Goal: Information Seeking & Learning: Check status

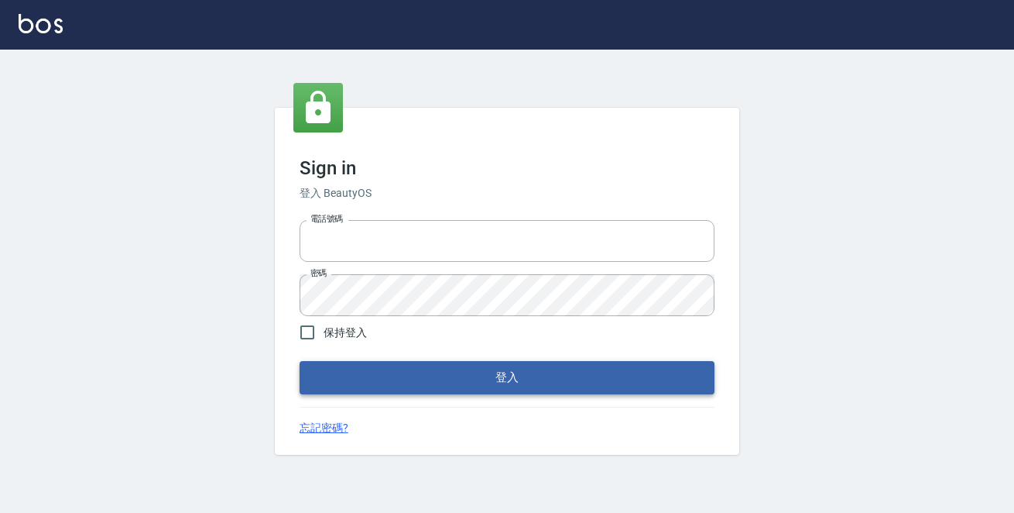
type input "0229470385"
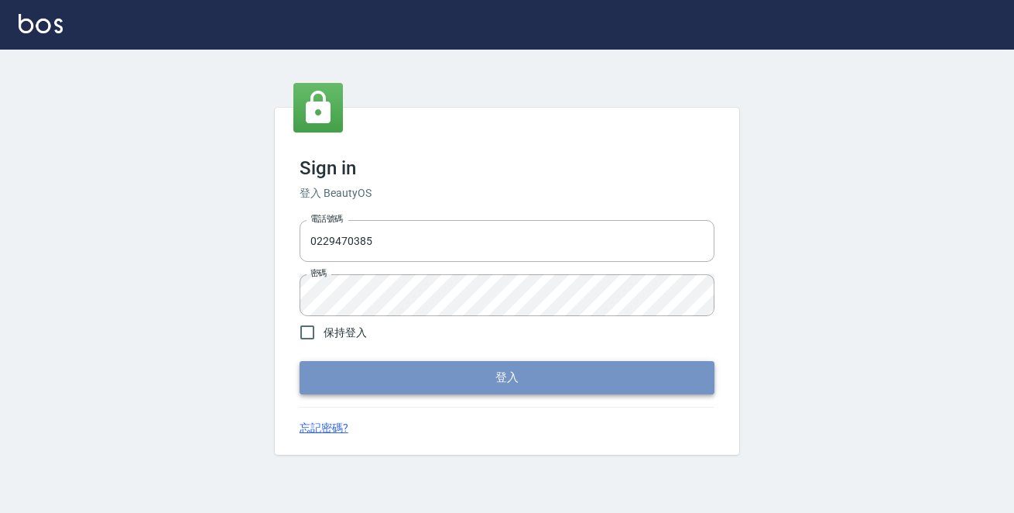
click at [558, 373] on button "登入" at bounding box center [507, 377] width 415 height 33
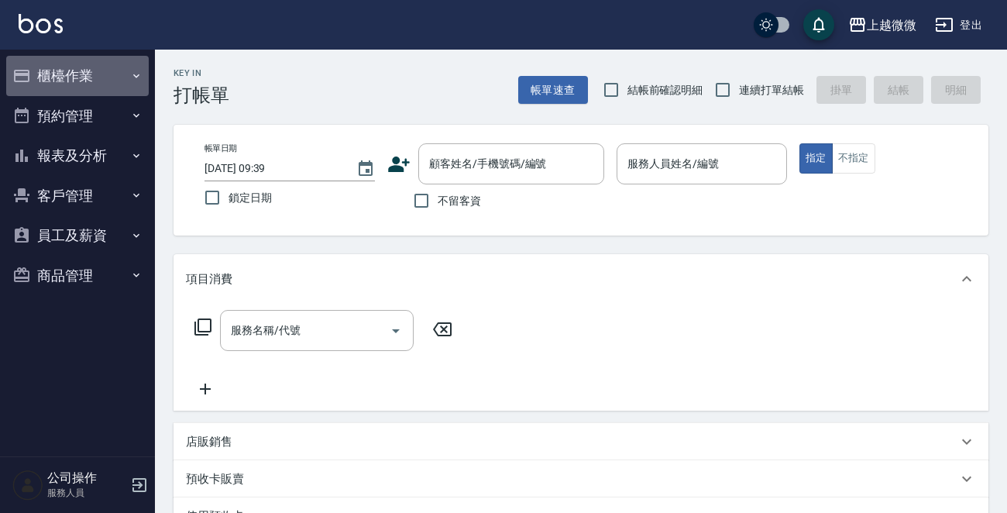
click at [138, 72] on icon "button" at bounding box center [136, 76] width 12 height 12
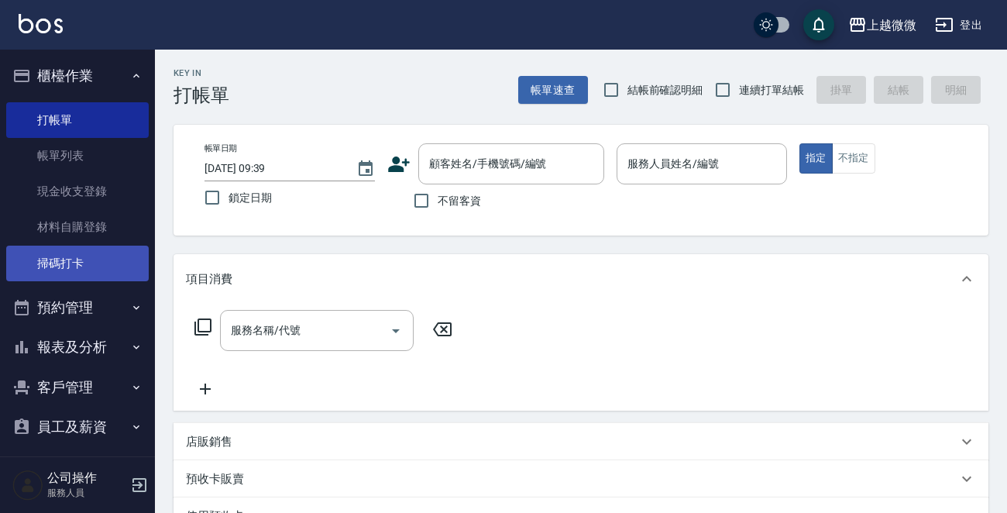
click at [104, 263] on link "掃碼打卡" at bounding box center [77, 263] width 142 height 36
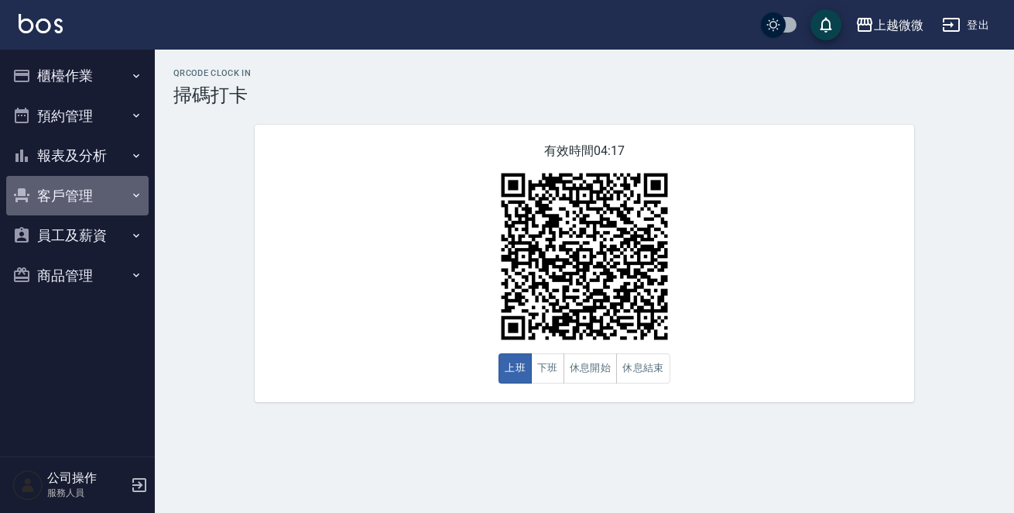
drag, startPoint x: 90, startPoint y: 189, endPoint x: 63, endPoint y: 237, distance: 55.1
click at [85, 189] on button "客戶管理" at bounding box center [77, 196] width 142 height 40
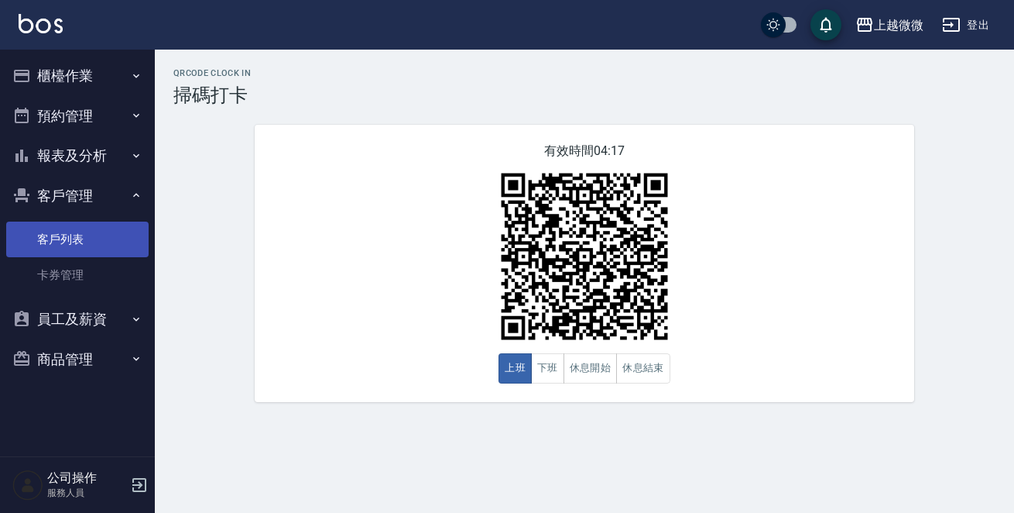
click at [61, 237] on link "客戶列表" at bounding box center [77, 239] width 142 height 36
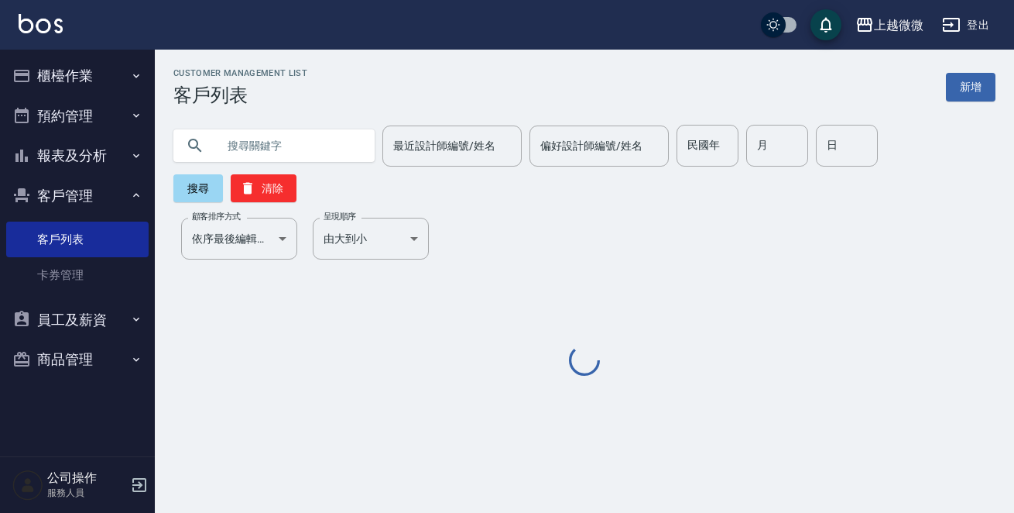
click at [277, 137] on input "text" at bounding box center [290, 146] width 146 height 42
paste input "0907619085"
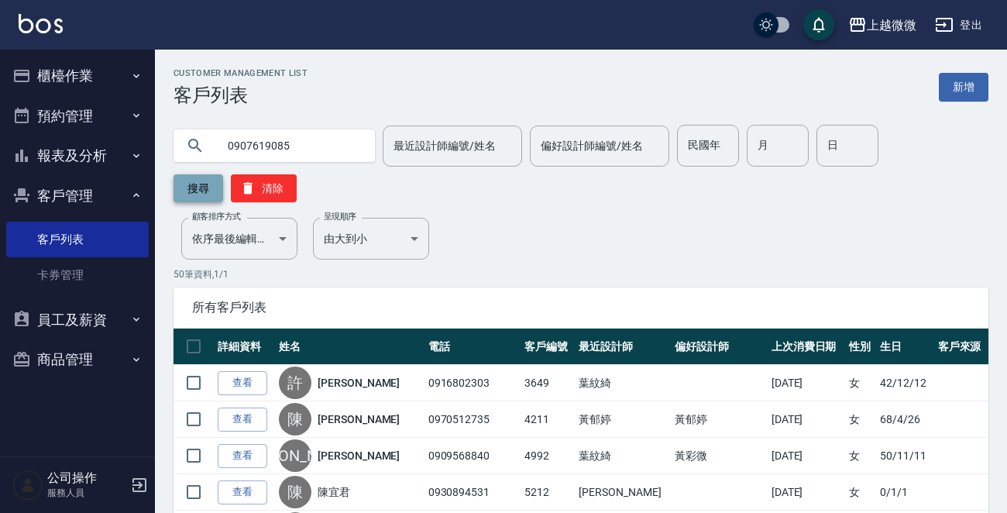
type input "0907619085"
click at [185, 184] on button "搜尋" at bounding box center [198, 188] width 50 height 28
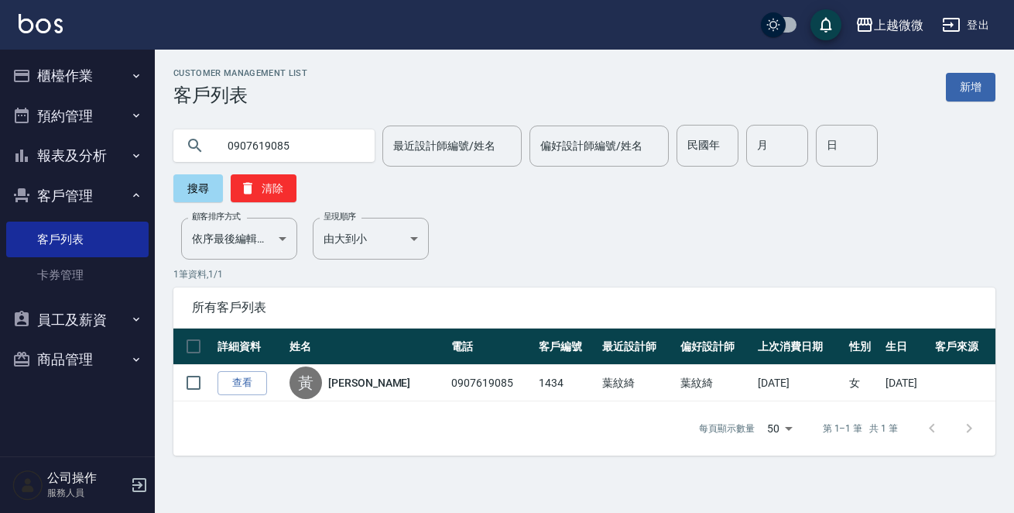
click at [304, 150] on input "0907619085" at bounding box center [290, 146] width 146 height 42
drag, startPoint x: 282, startPoint y: 146, endPoint x: 939, endPoint y: 431, distance: 716.1
click at [7, 153] on div "上越微微 登出 櫃檯作業 打帳單 帳單列表 現金收支登錄 材料自購登錄 掃碼打卡 預約管理 預約管理 單日預約紀錄 單週預約紀錄 報表及分析 報表目錄 店家日…" at bounding box center [507, 256] width 1014 height 513
drag, startPoint x: 664, startPoint y: 381, endPoint x: 655, endPoint y: 381, distance: 8.5
click at [661, 401] on div "每頁顯示數量 50 50 第 1–1 筆 共 1 筆" at bounding box center [584, 428] width 822 height 54
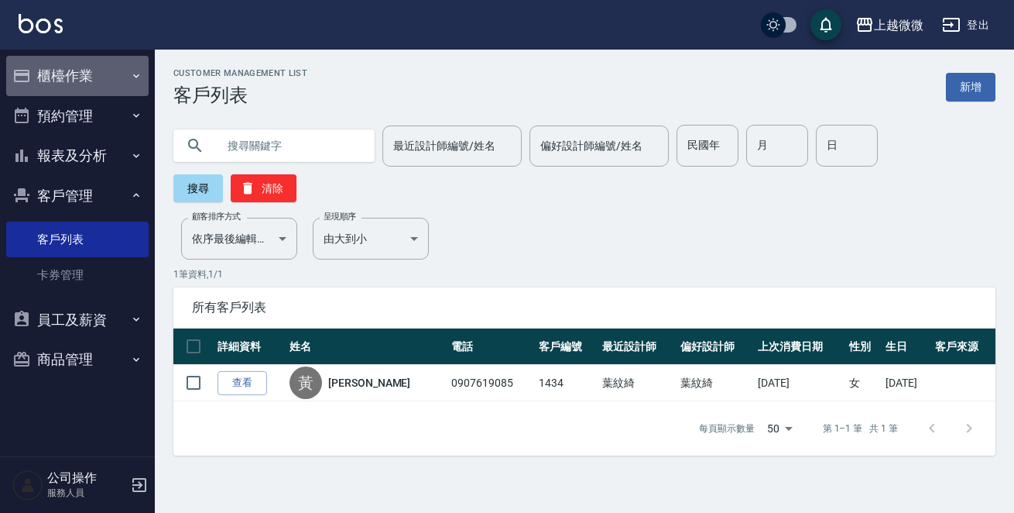
click at [72, 76] on button "櫃檯作業" at bounding box center [77, 76] width 142 height 40
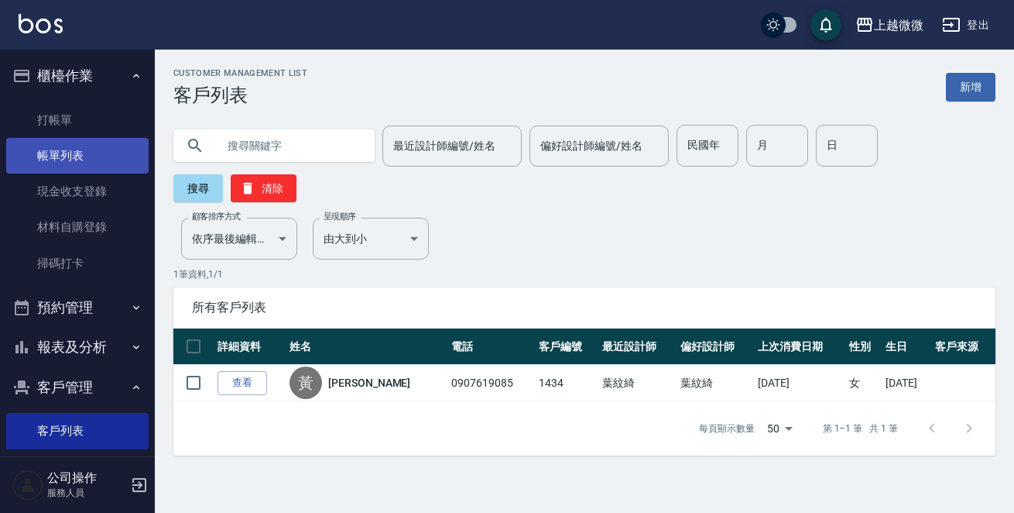
click at [101, 150] on link "帳單列表" at bounding box center [77, 156] width 142 height 36
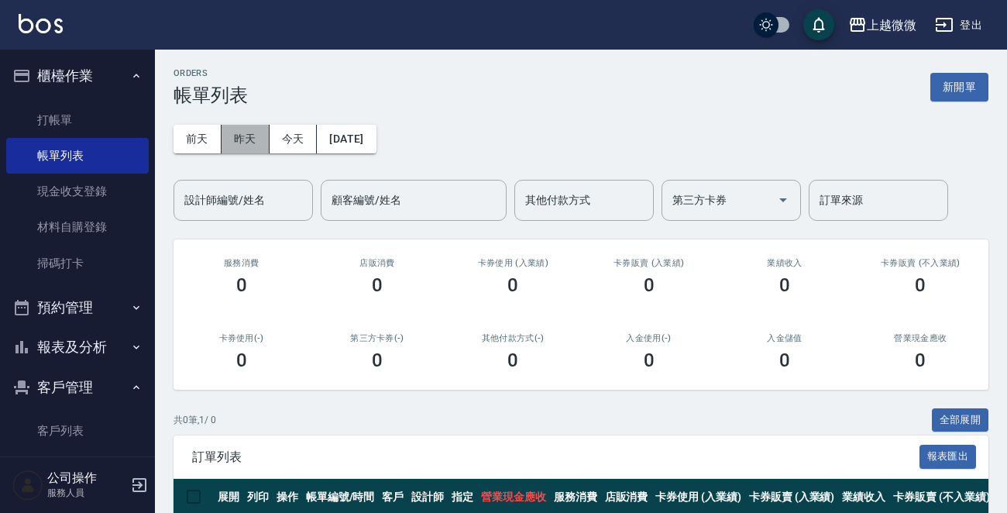
click at [248, 143] on button "昨天" at bounding box center [245, 139] width 48 height 29
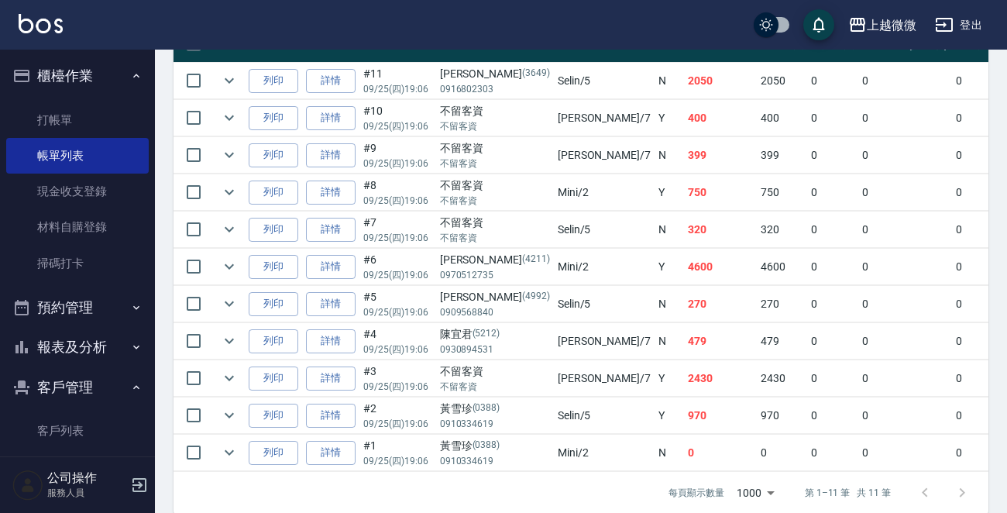
scroll to position [471, 0]
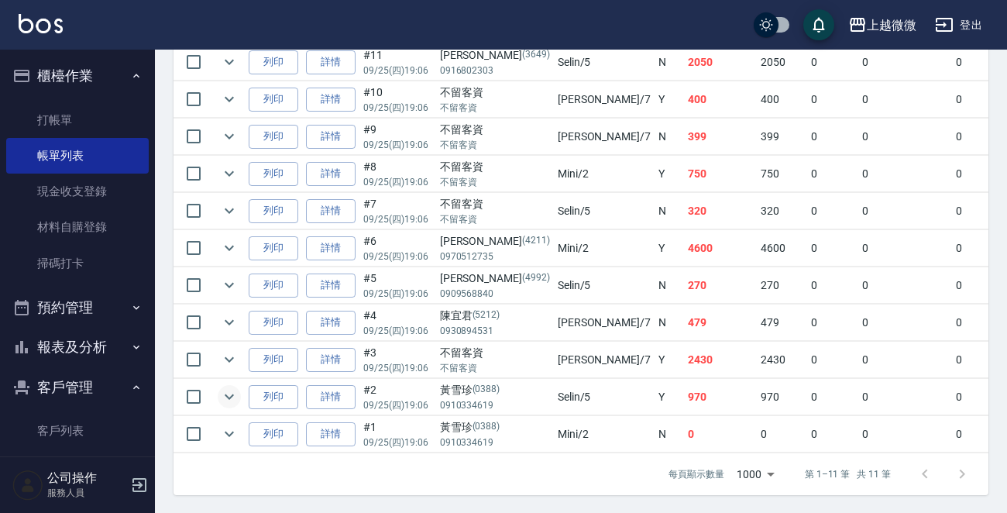
click at [227, 394] on icon "expand row" at bounding box center [229, 396] width 9 height 5
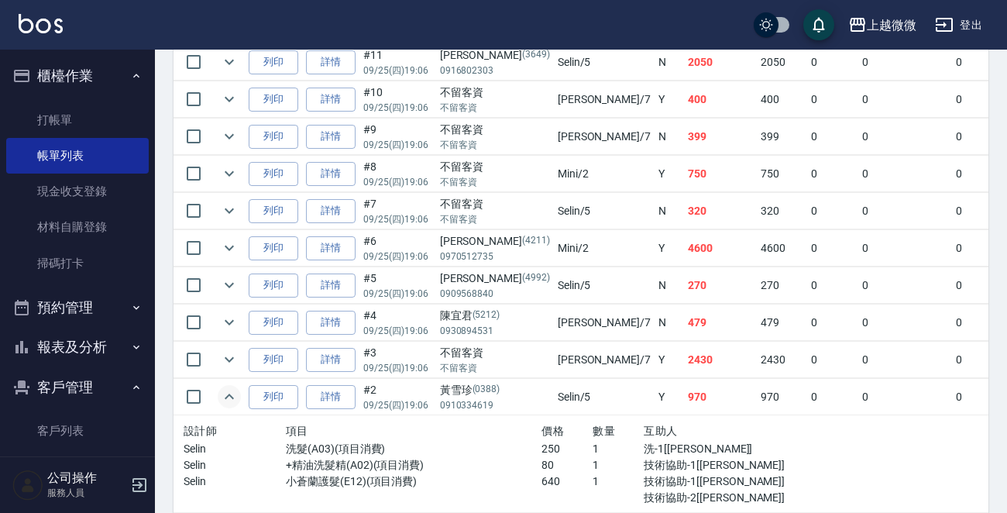
click at [227, 394] on icon "expand row" at bounding box center [229, 395] width 9 height 5
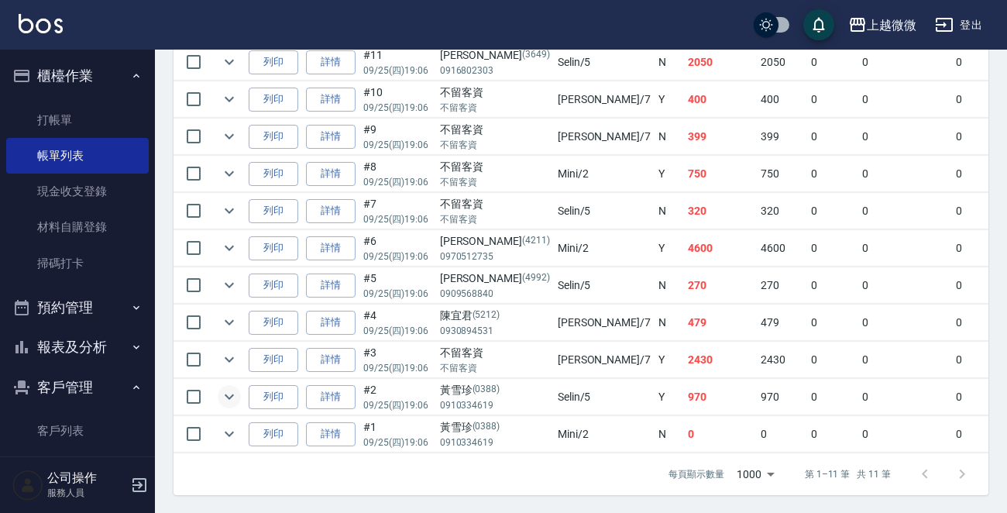
scroll to position [393, 0]
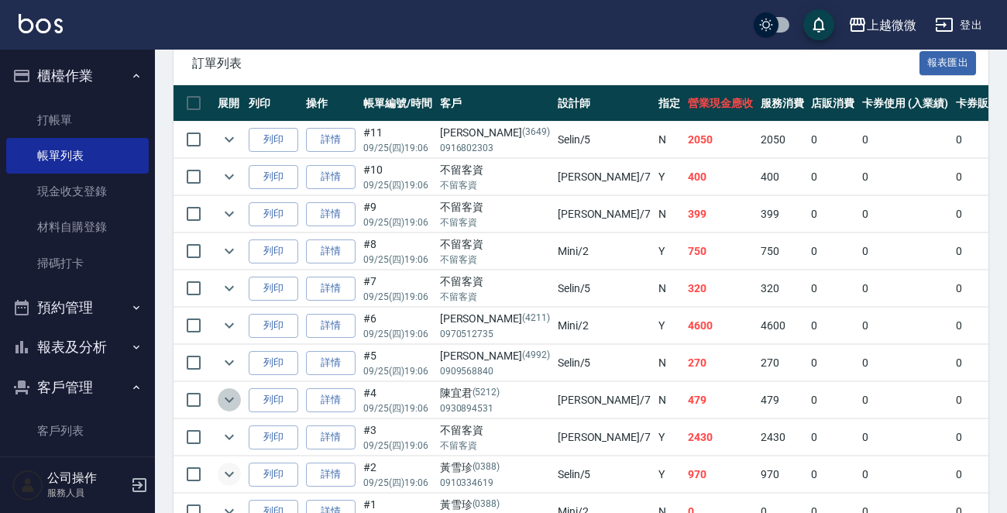
click at [229, 396] on icon "expand row" at bounding box center [229, 399] width 19 height 19
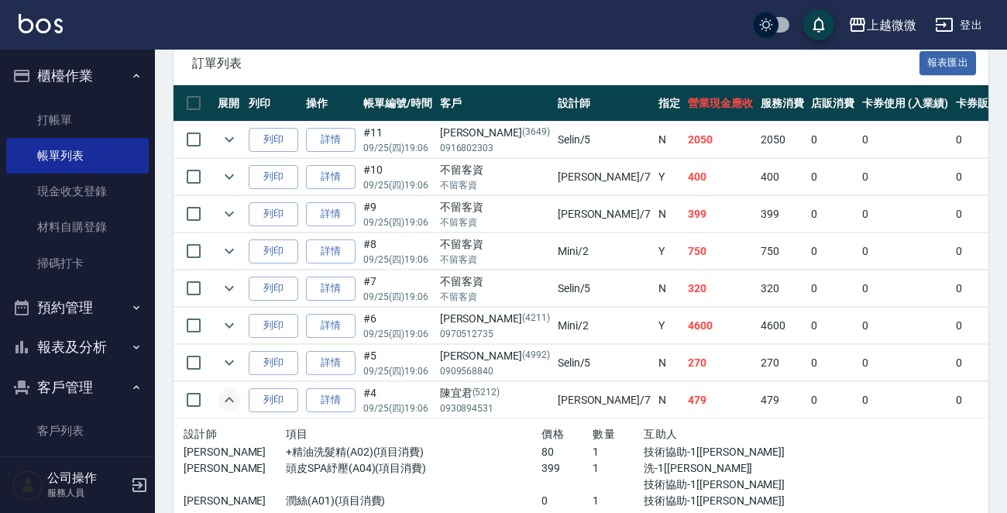
click at [229, 396] on icon "expand row" at bounding box center [229, 398] width 9 height 5
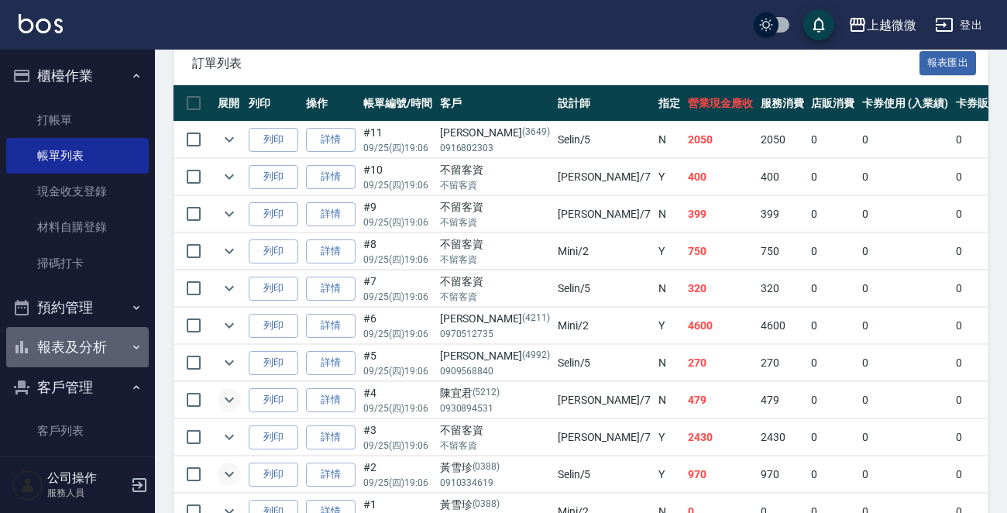
click at [101, 336] on button "報表及分析" at bounding box center [77, 347] width 142 height 40
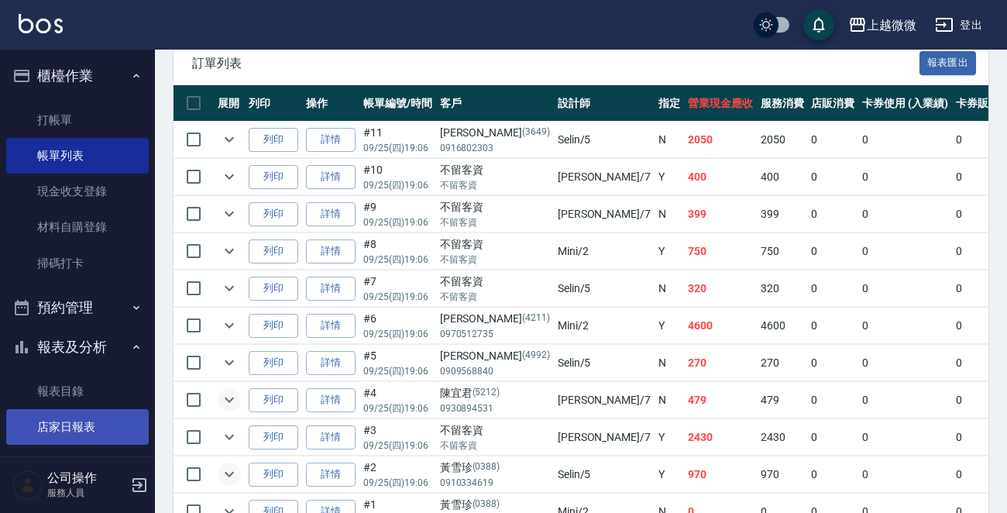
scroll to position [155, 0]
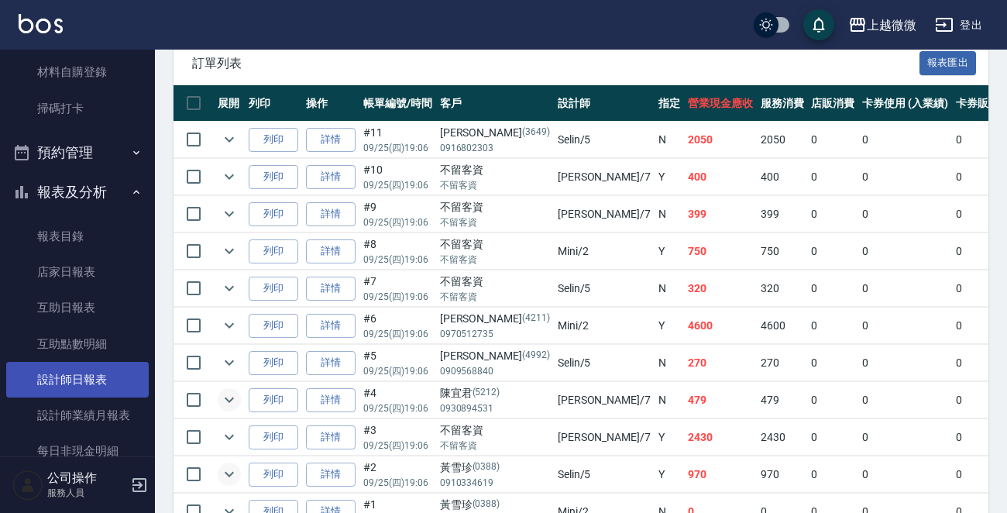
click at [96, 379] on link "設計師日報表" at bounding box center [77, 380] width 142 height 36
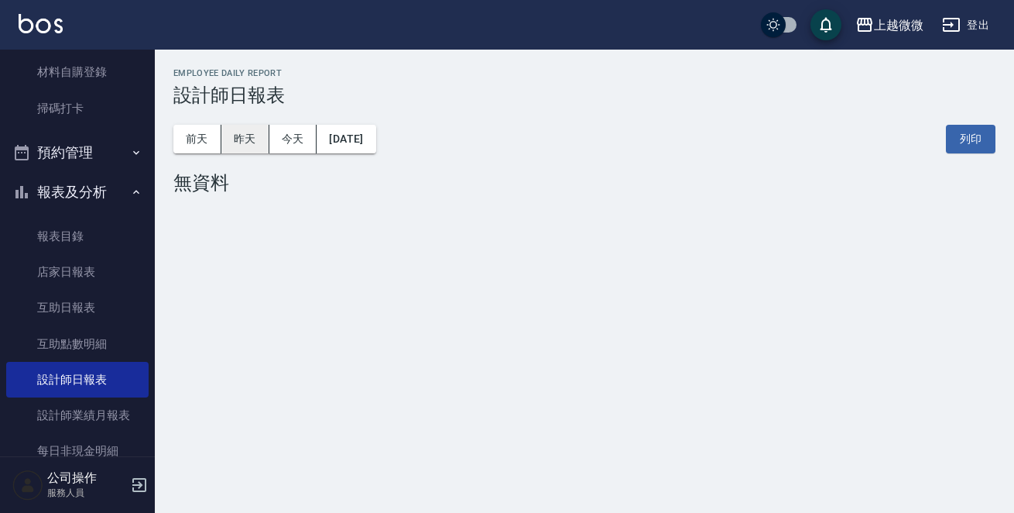
click at [251, 142] on button "昨天" at bounding box center [245, 139] width 48 height 29
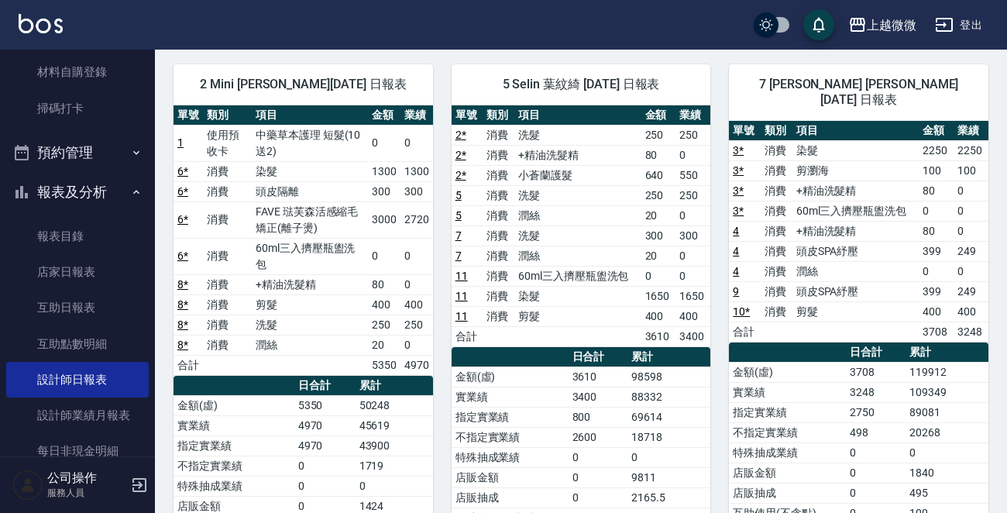
scroll to position [41, 0]
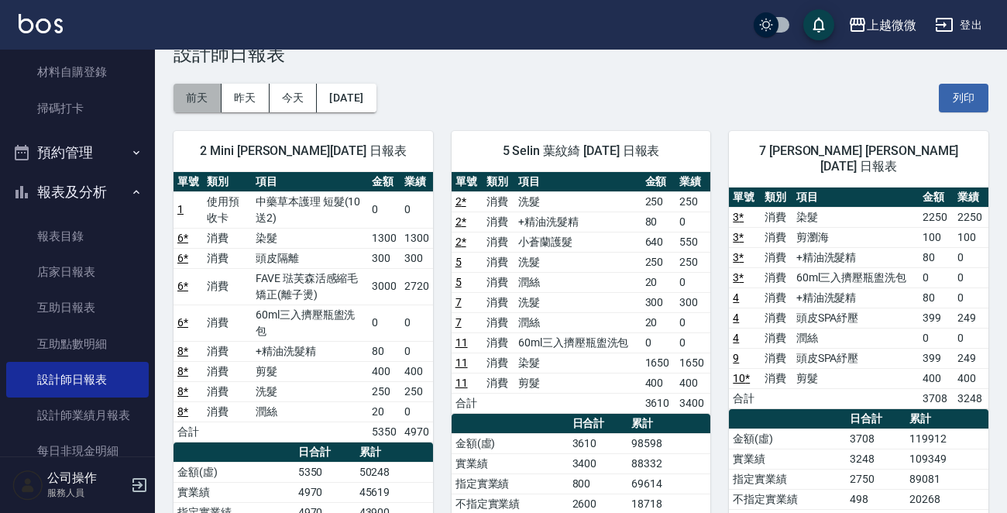
click at [203, 100] on button "前天" at bounding box center [197, 98] width 48 height 29
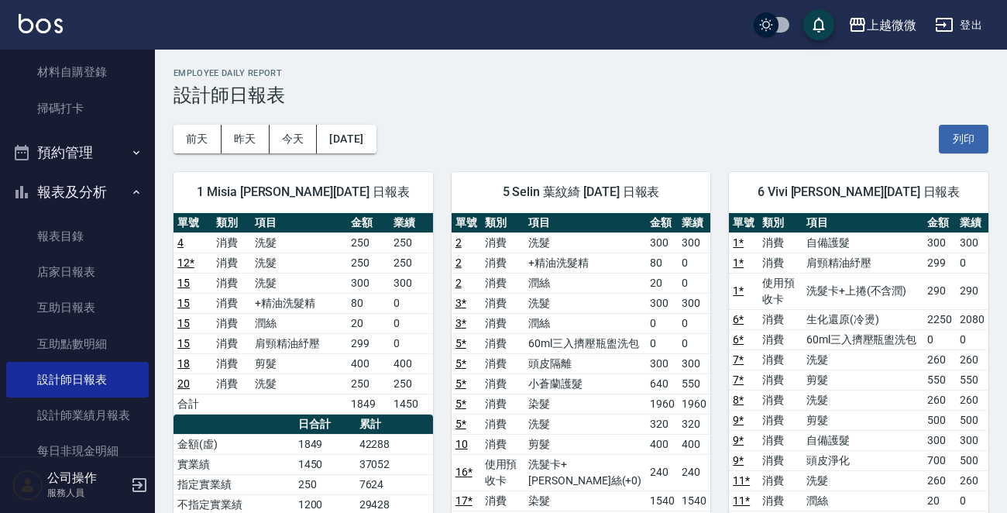
click at [252, 100] on h3 "設計師日報表" at bounding box center [580, 95] width 815 height 22
click at [247, 132] on button "昨天" at bounding box center [245, 139] width 48 height 29
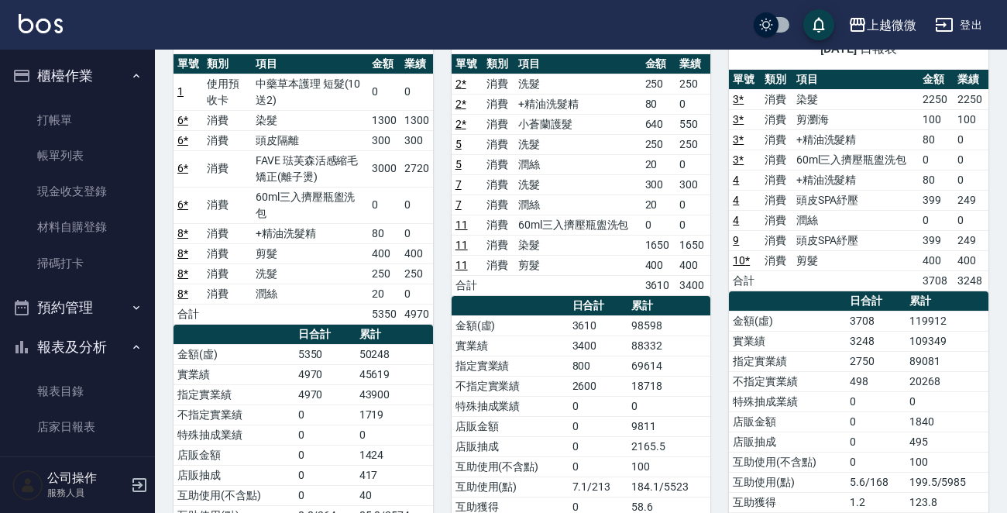
scroll to position [232, 0]
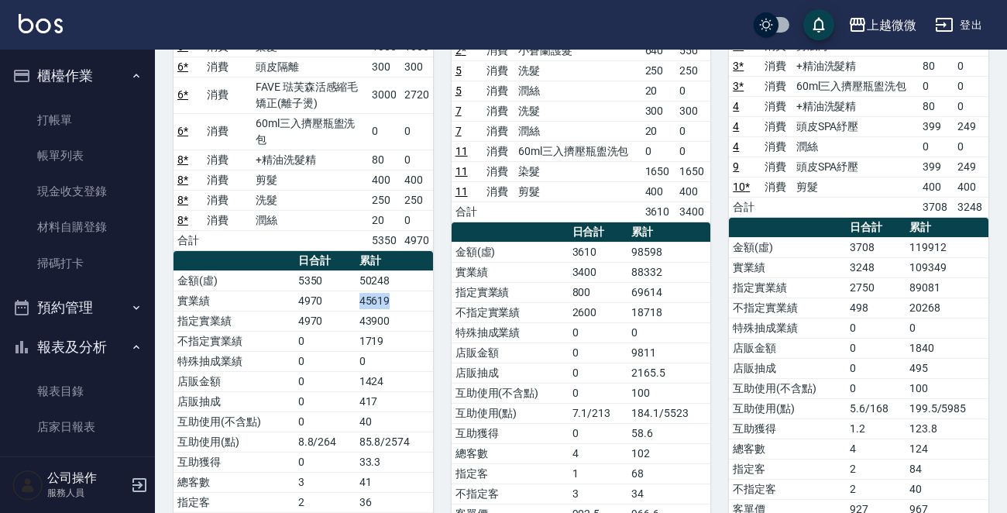
drag, startPoint x: 361, startPoint y: 285, endPoint x: 414, endPoint y: 285, distance: 53.4
click at [414, 290] on td "45619" at bounding box center [393, 300] width 77 height 20
click at [412, 351] on td "0" at bounding box center [393, 361] width 77 height 20
drag, startPoint x: 354, startPoint y: 320, endPoint x: 388, endPoint y: 318, distance: 34.1
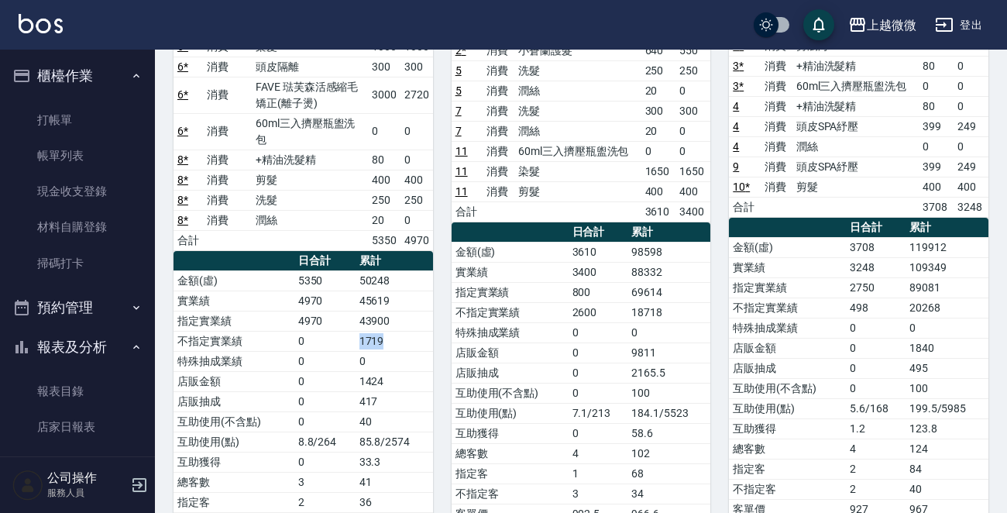
click at [388, 331] on tr "不指定實業績 0 1719" at bounding box center [302, 341] width 259 height 20
click at [405, 331] on td "1719" at bounding box center [393, 341] width 77 height 20
drag, startPoint x: 355, startPoint y: 282, endPoint x: 401, endPoint y: 300, distance: 49.0
click at [401, 300] on tbody "金額(虛) 5350 50248 實業績 4970 45619 指定實業績 4970 43900 不指定實業績 0 1719 特殊抽成業績 0 0 店販金額 …" at bounding box center [302, 431] width 259 height 322
click at [344, 311] on td "4970" at bounding box center [324, 321] width 61 height 20
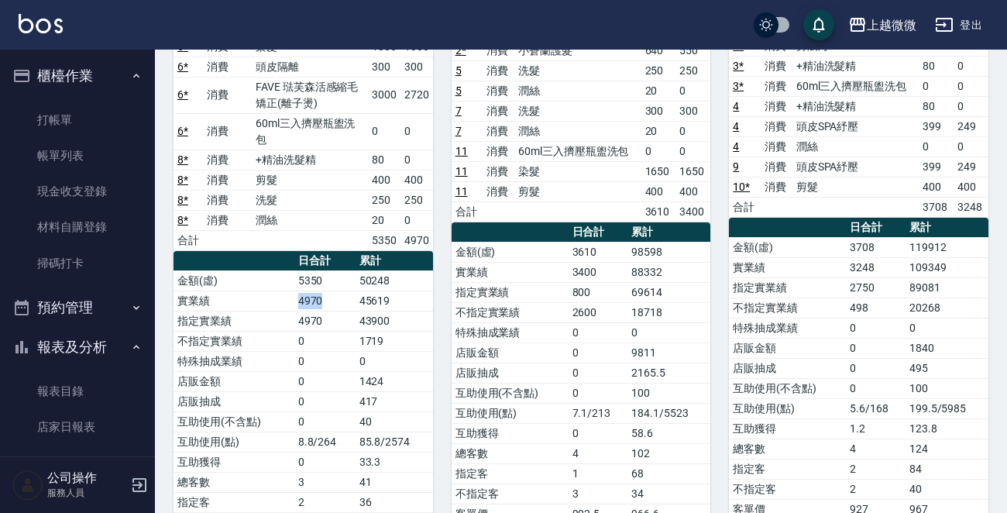
drag, startPoint x: 299, startPoint y: 285, endPoint x: 339, endPoint y: 284, distance: 40.3
click at [339, 290] on td "4970" at bounding box center [324, 300] width 61 height 20
click at [383, 290] on td "45619" at bounding box center [393, 300] width 77 height 20
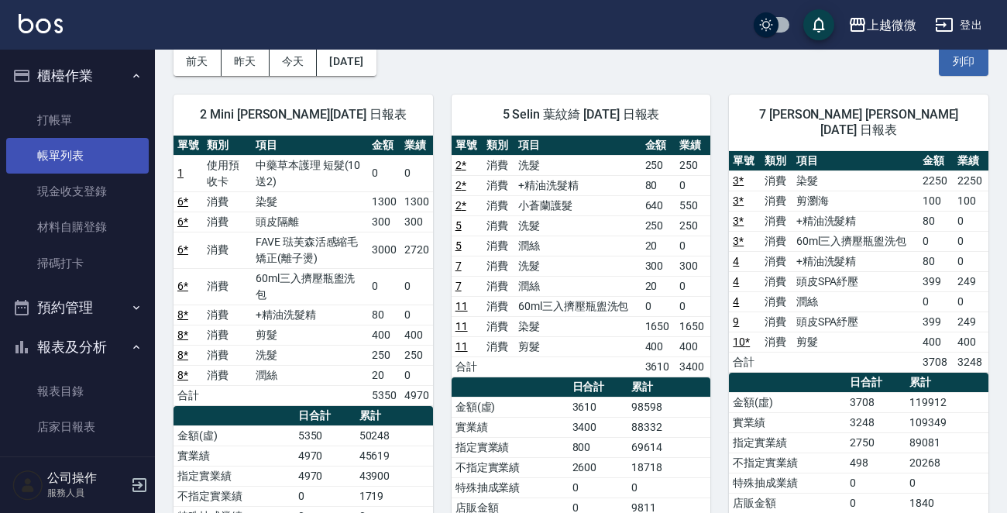
scroll to position [0, 0]
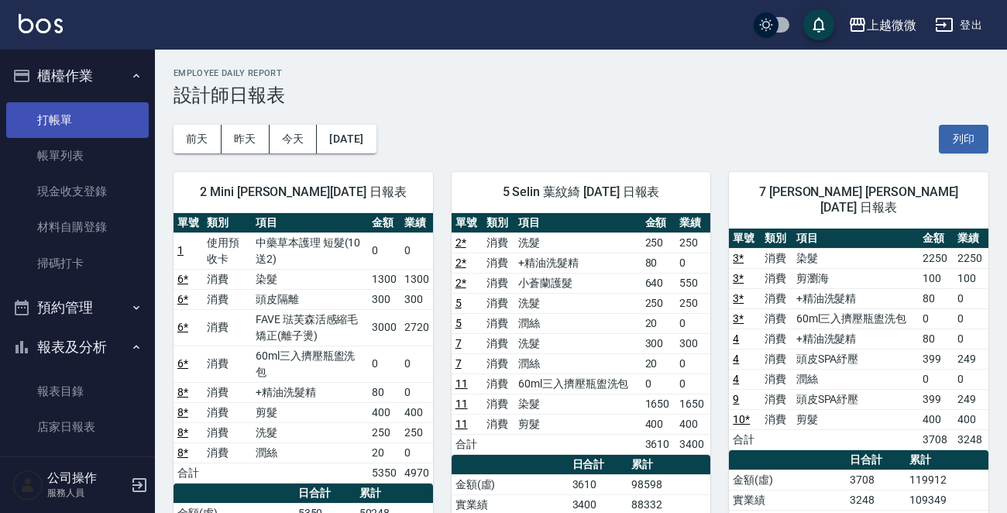
click at [112, 108] on link "打帳單" at bounding box center [77, 120] width 142 height 36
